Goal: Information Seeking & Learning: Learn about a topic

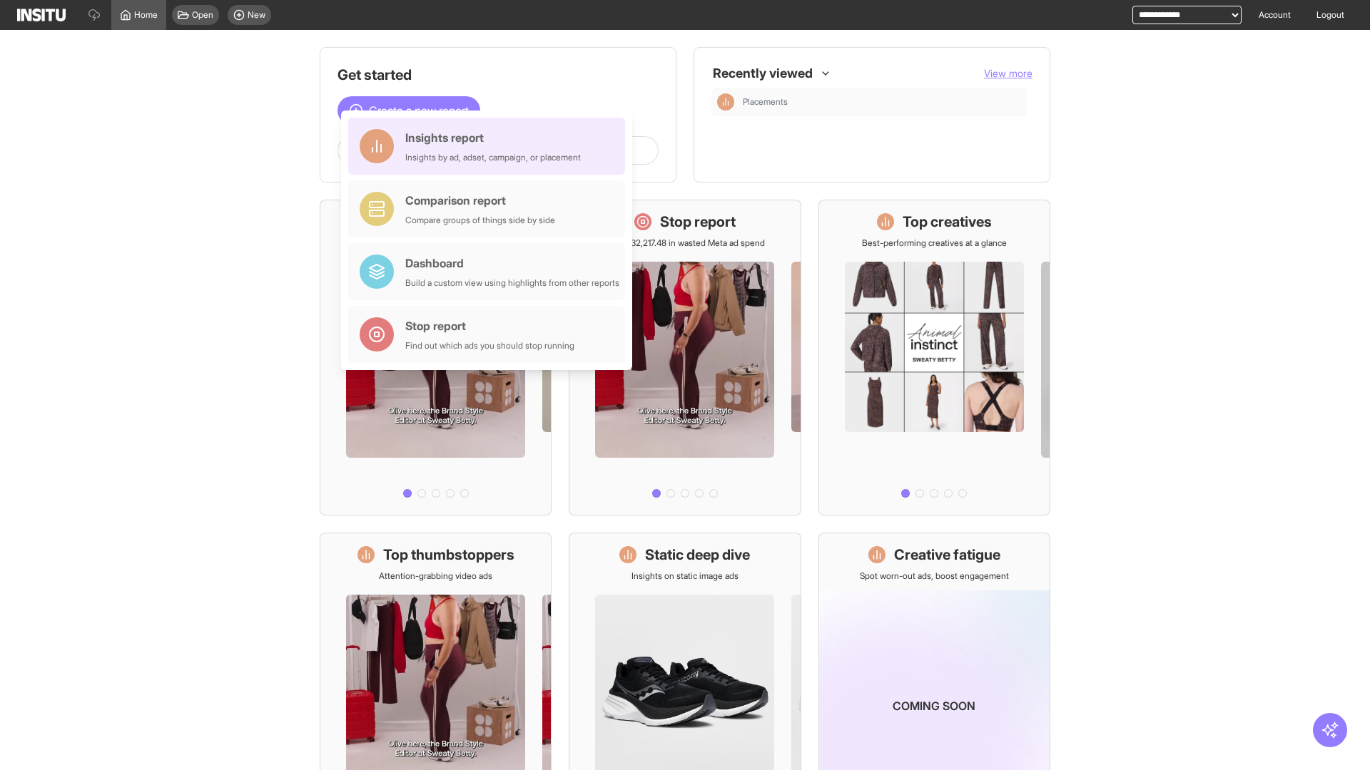
click at [490, 146] on div "Insights report Insights by ad, adset, campaign, or placement" at bounding box center [492, 146] width 175 height 34
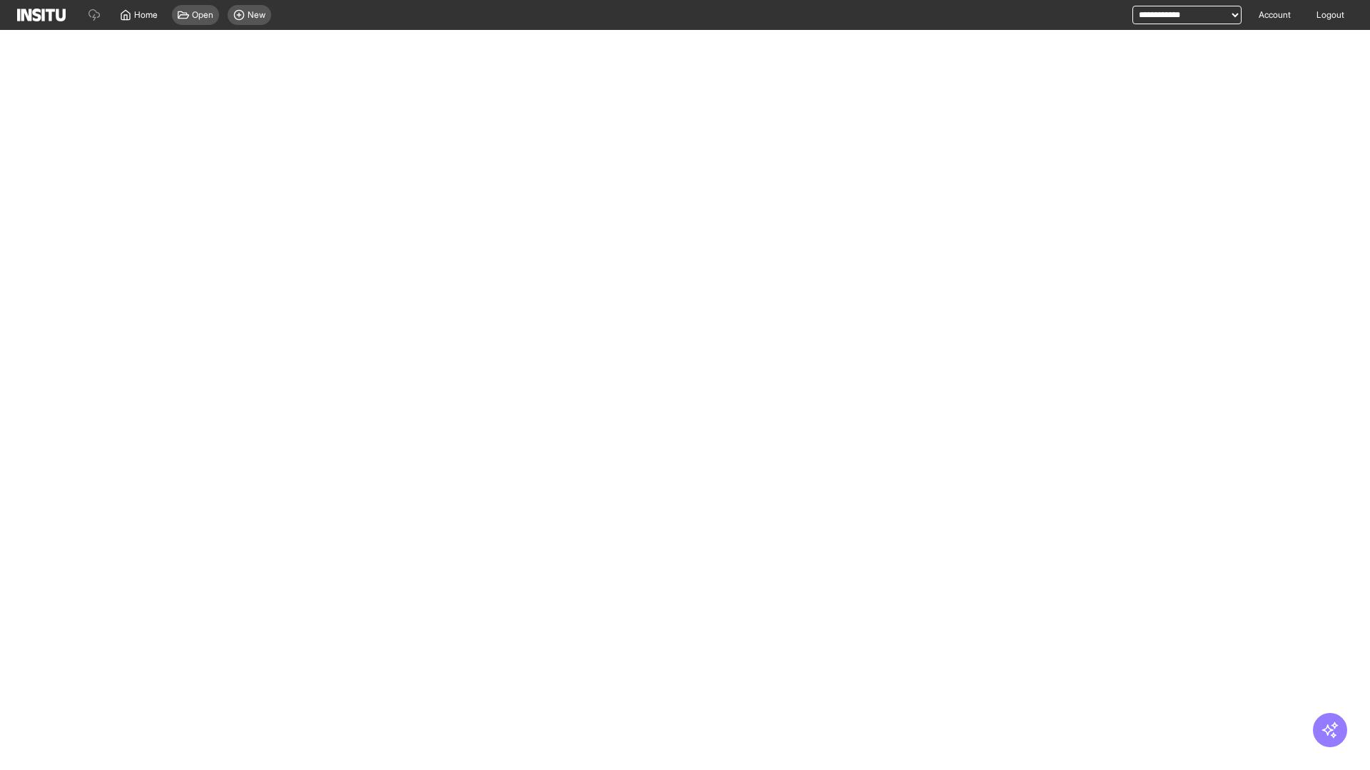
select select "**"
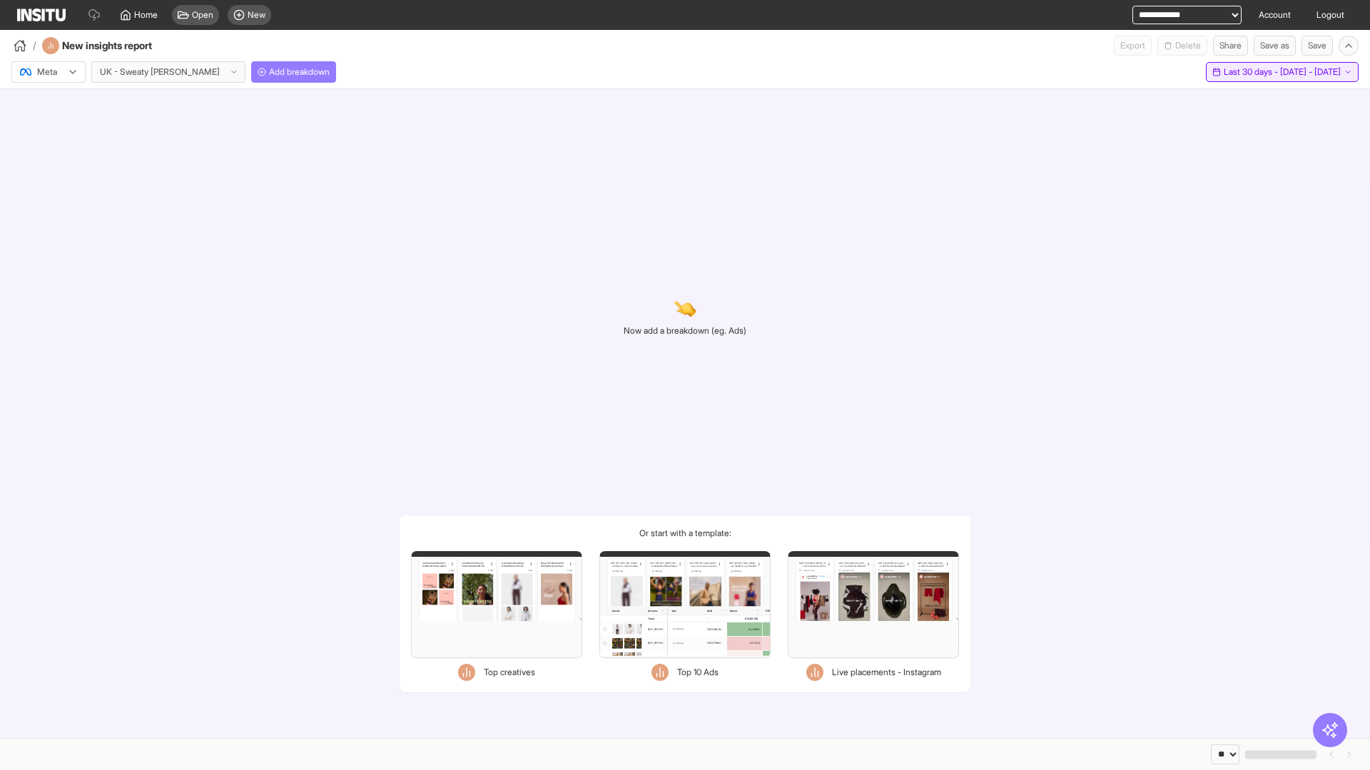
click at [1252, 72] on span "Last 30 days - [DATE] - [DATE]" at bounding box center [1281, 71] width 117 height 11
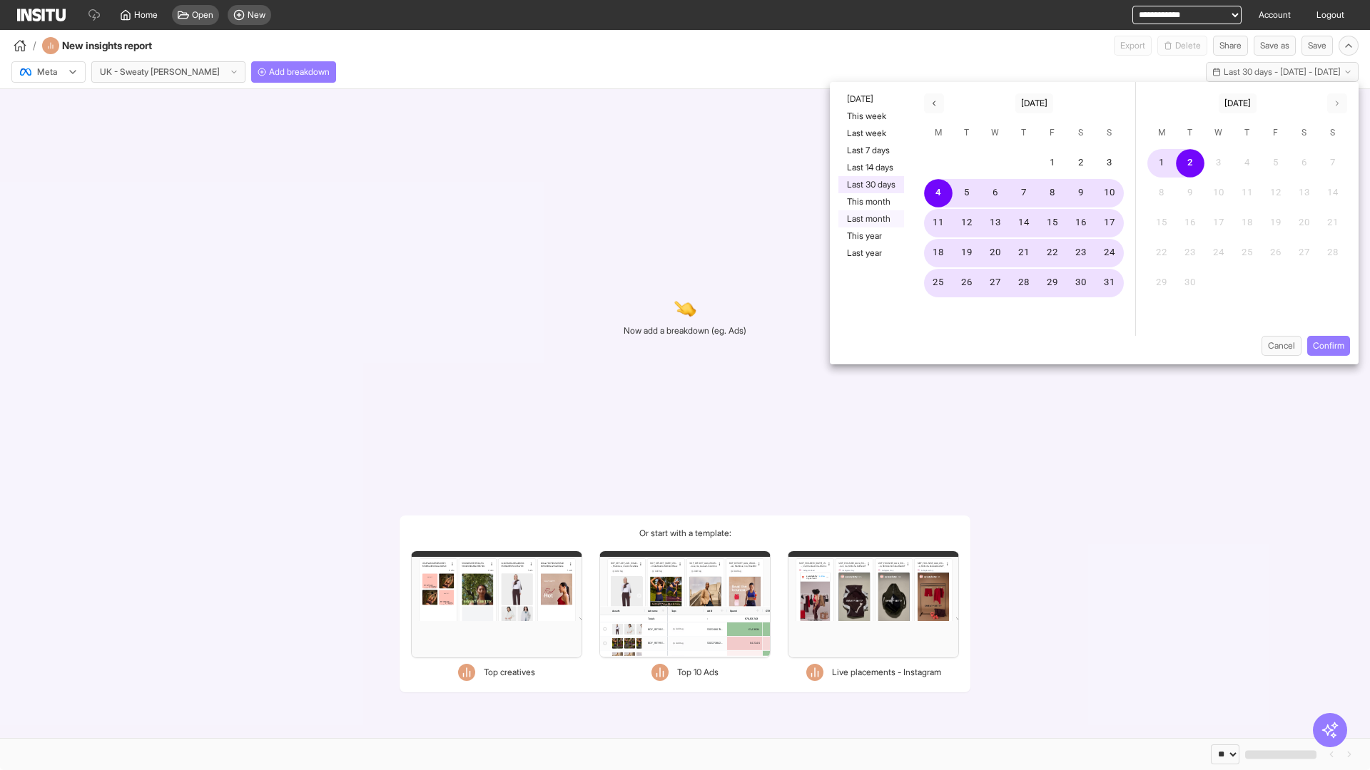
click at [870, 219] on button "Last month" at bounding box center [871, 218] width 66 height 17
